Goal: Information Seeking & Learning: Find specific page/section

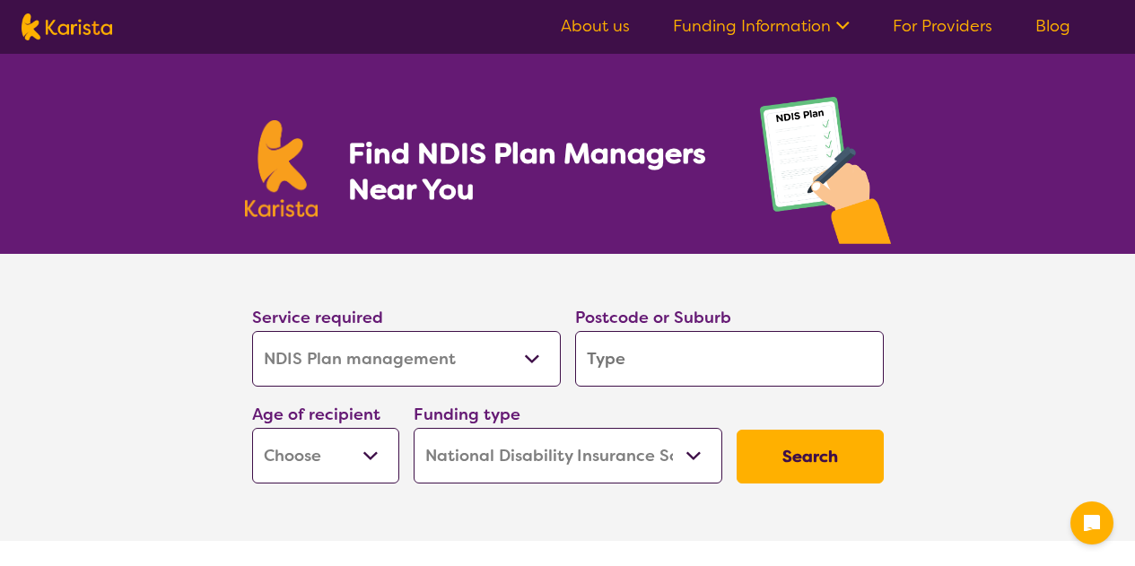
select select "NDIS Plan management"
select select "NDIS"
select select "NDIS Plan management"
select select "NDIS"
drag, startPoint x: 0, startPoint y: 0, endPoint x: 469, endPoint y: 351, distance: 586.1
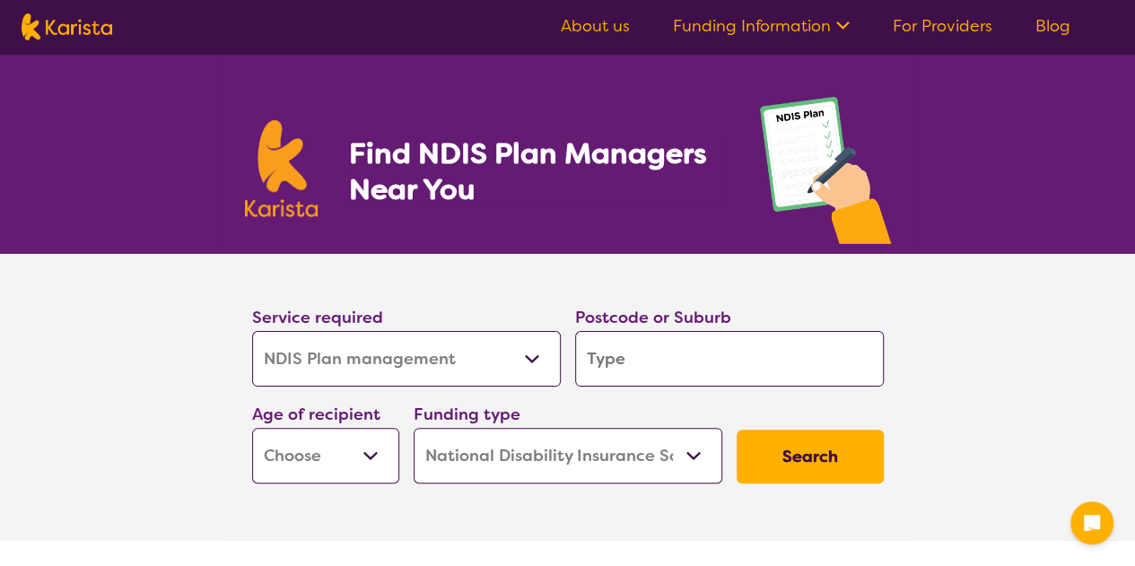
click at [469, 351] on select "Allied Health Assistant Assessment ([MEDICAL_DATA] or [MEDICAL_DATA]) Behaviour…" at bounding box center [406, 359] width 309 height 56
click at [673, 367] on input "search" at bounding box center [729, 359] width 309 height 56
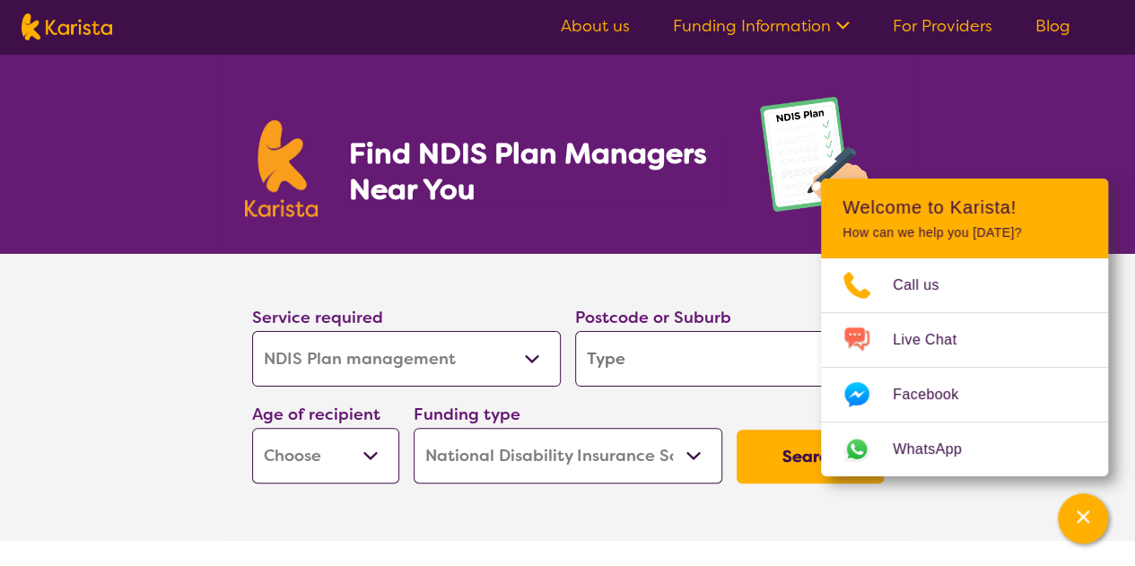
type input "5"
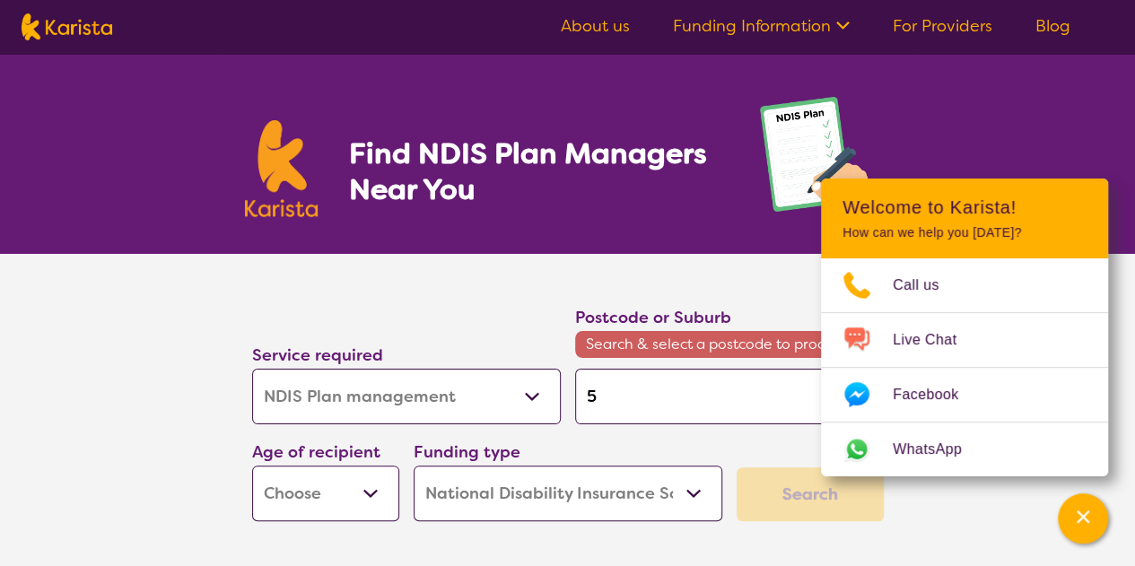
type input "51"
type input "516"
type input "5169"
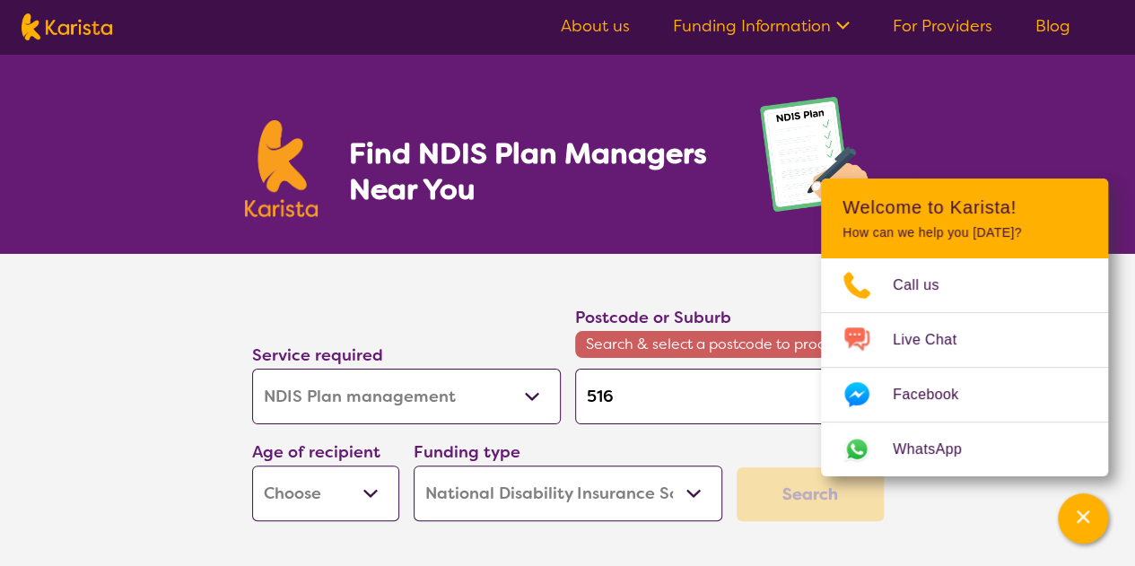
type input "5169"
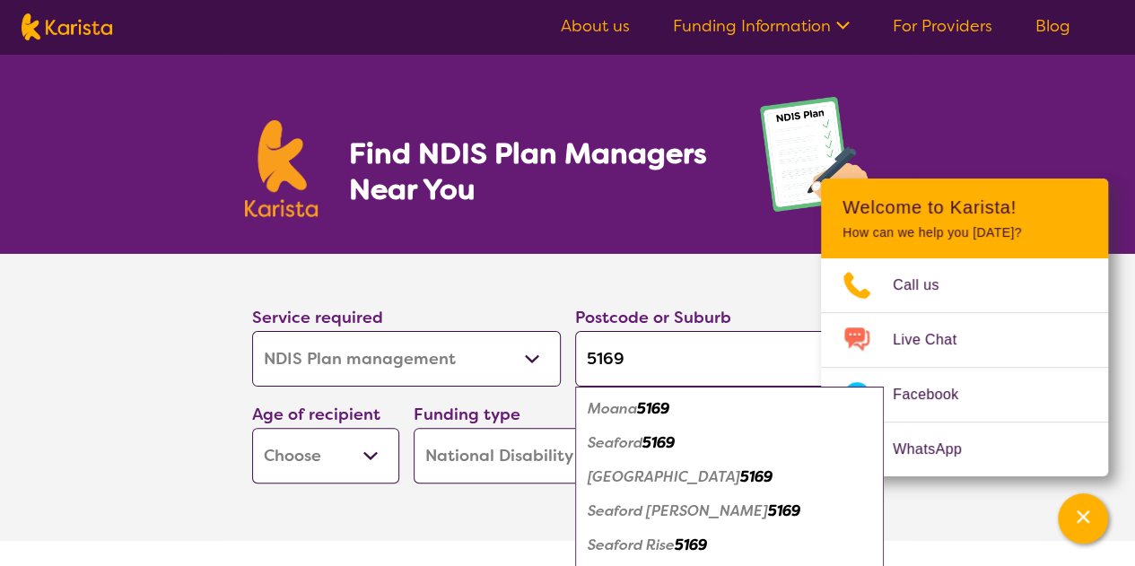
type input "5169"
click at [659, 478] on em "[GEOGRAPHIC_DATA]" at bounding box center [664, 477] width 153 height 19
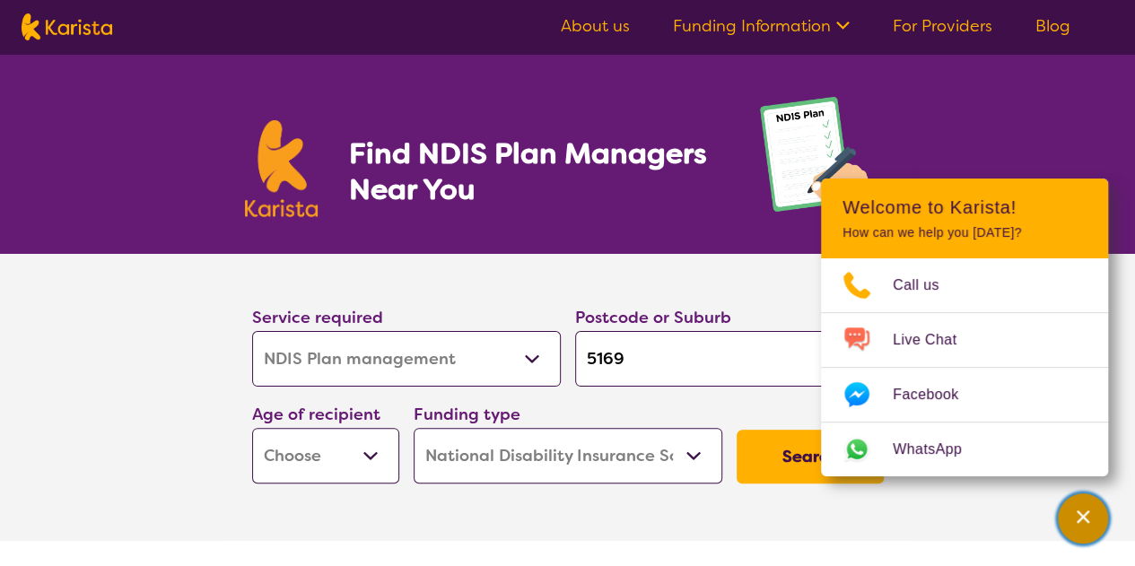
click at [1088, 520] on icon "Channel Menu" at bounding box center [1083, 517] width 18 height 18
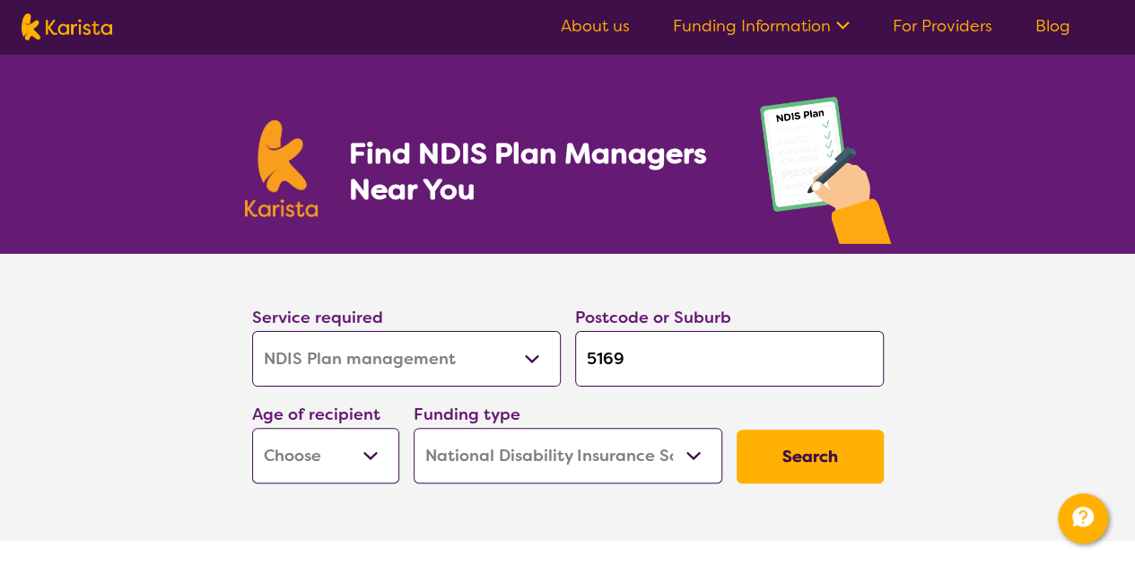
click at [333, 475] on select "Early Childhood - 0 to 9 Child - 10 to 11 Adolescent - 12 to 17 Adult - 18 to 6…" at bounding box center [325, 456] width 147 height 56
select select "EC"
click at [252, 428] on select "Early Childhood - 0 to 9 Child - 10 to 11 Adolescent - 12 to 17 Adult - 18 to 6…" at bounding box center [325, 456] width 147 height 56
select select "EC"
click at [537, 444] on select "Home Care Package (HCP) National Disability Insurance Scheme (NDIS) I don't know" at bounding box center [568, 456] width 309 height 56
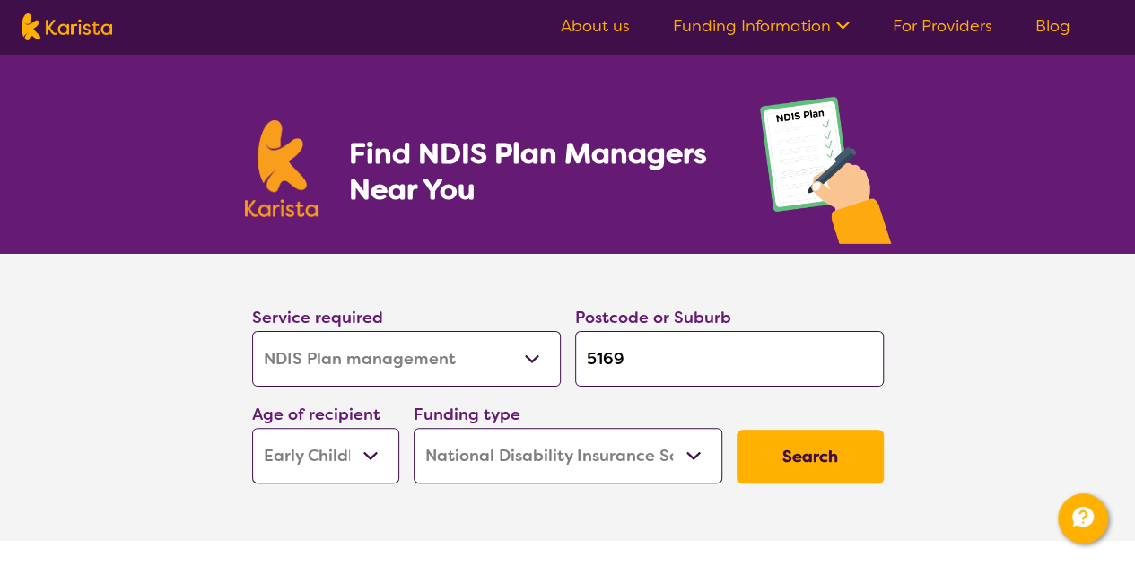
click at [537, 444] on select "Home Care Package (HCP) National Disability Insurance Scheme (NDIS) I don't know" at bounding box center [568, 456] width 309 height 56
click at [820, 459] on button "Search" at bounding box center [810, 457] width 147 height 54
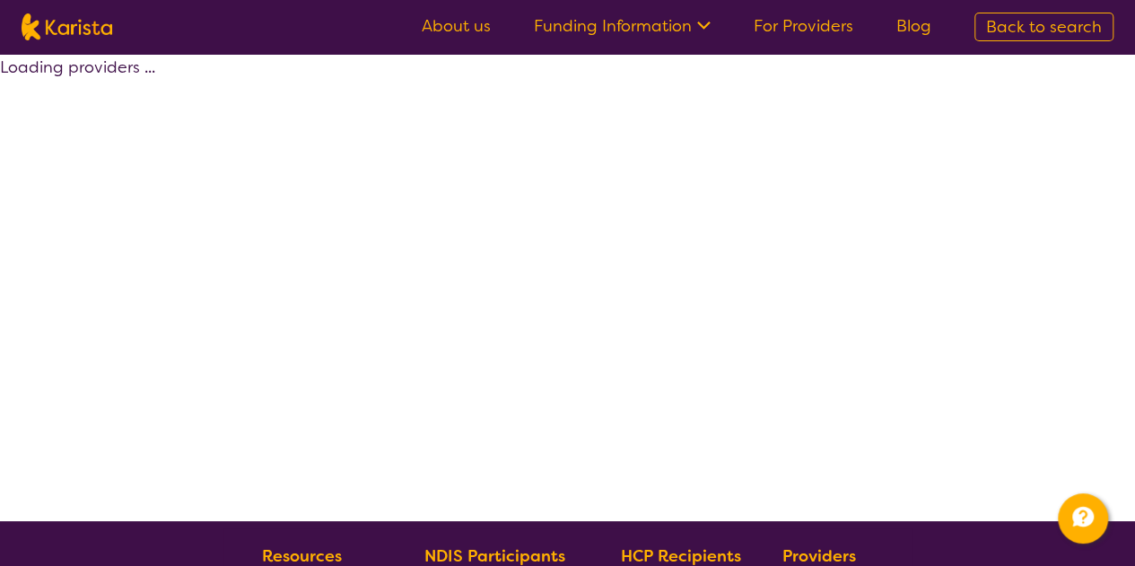
select select "by_score"
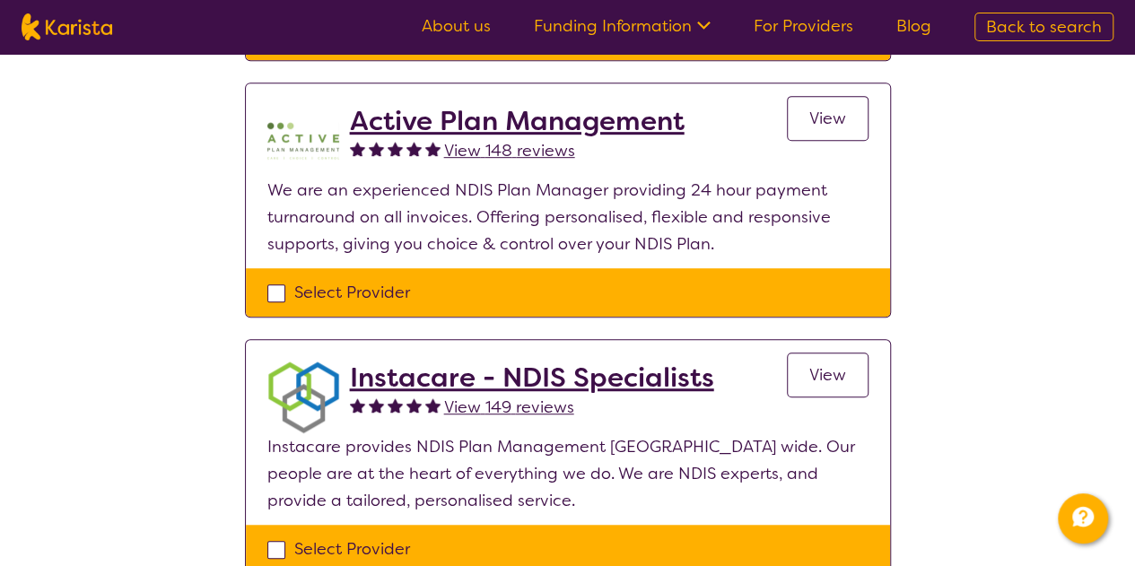
scroll to position [449, 0]
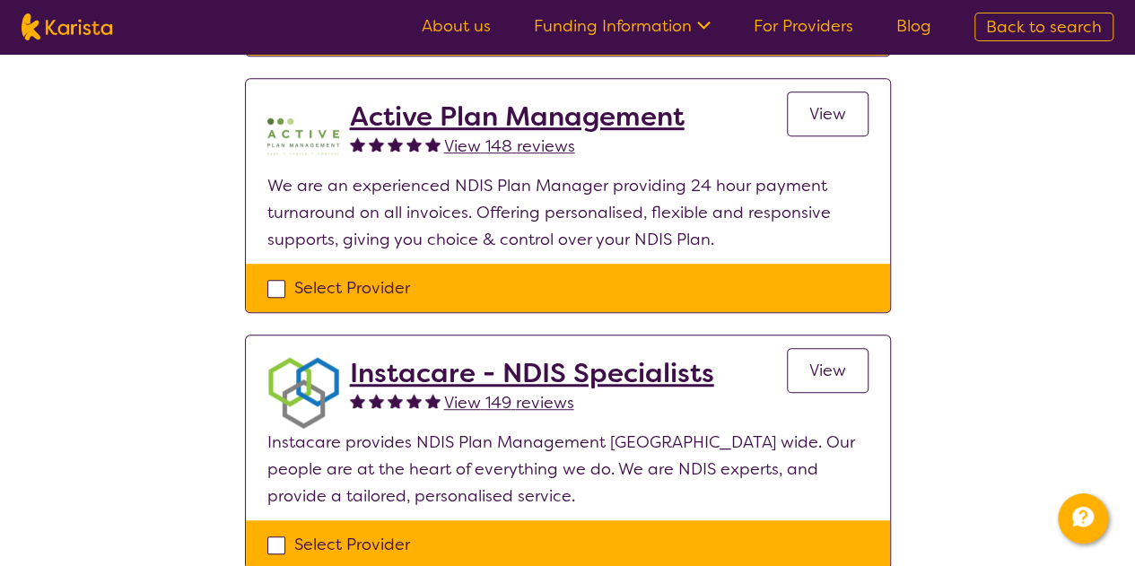
click at [580, 374] on h2 "Instacare - NDIS Specialists" at bounding box center [532, 373] width 364 height 32
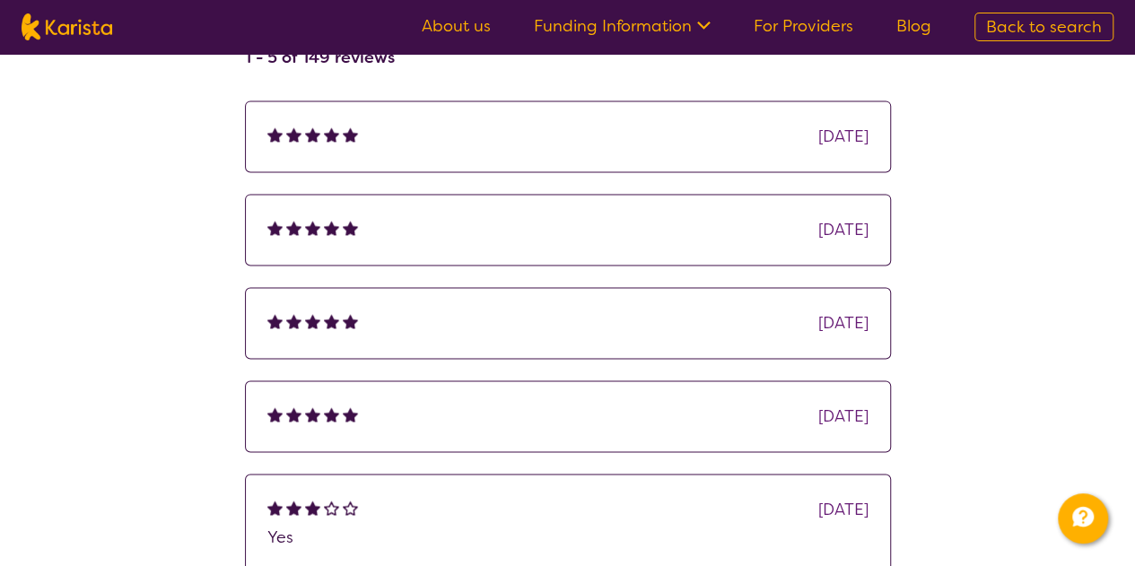
scroll to position [1346, 0]
